Goal: Use online tool/utility: Utilize a website feature to perform a specific function

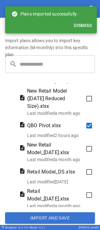
scroll to position [95, 0]
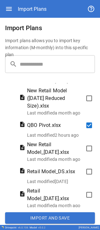
click at [37, 218] on button "Import and Save" at bounding box center [50, 218] width 90 height 11
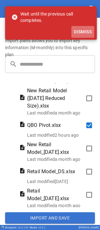
click at [85, 30] on button "Dismiss" at bounding box center [82, 32] width 23 height 12
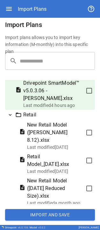
scroll to position [0, 0]
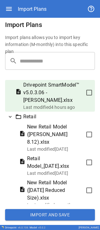
click at [32, 215] on button "Import and Save" at bounding box center [50, 214] width 90 height 11
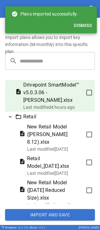
click at [87, 25] on button "Dismiss" at bounding box center [82, 26] width 23 height 12
